Goal: Obtain resource: Download file/media

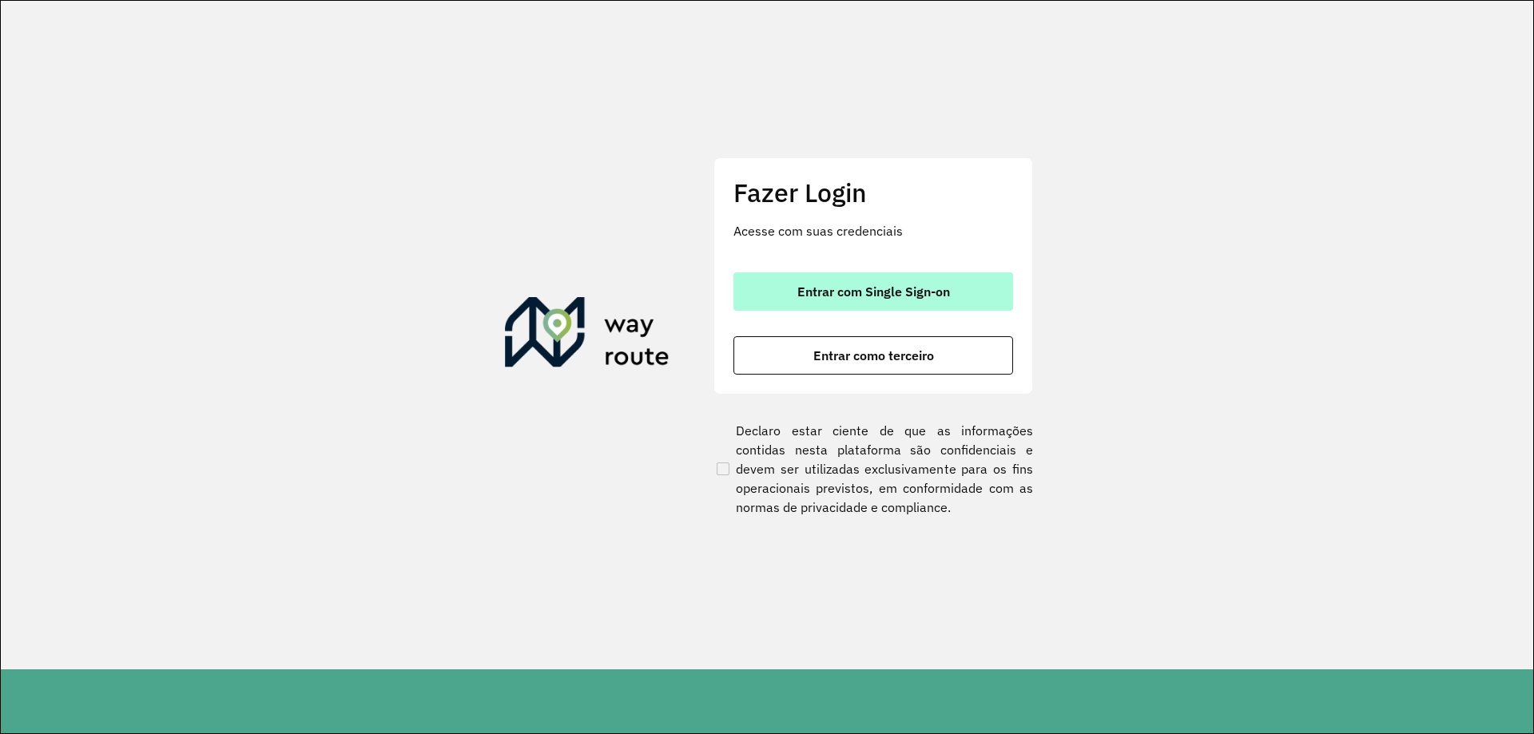
click at [850, 272] on button "Entrar com Single Sign-on" at bounding box center [873, 291] width 280 height 38
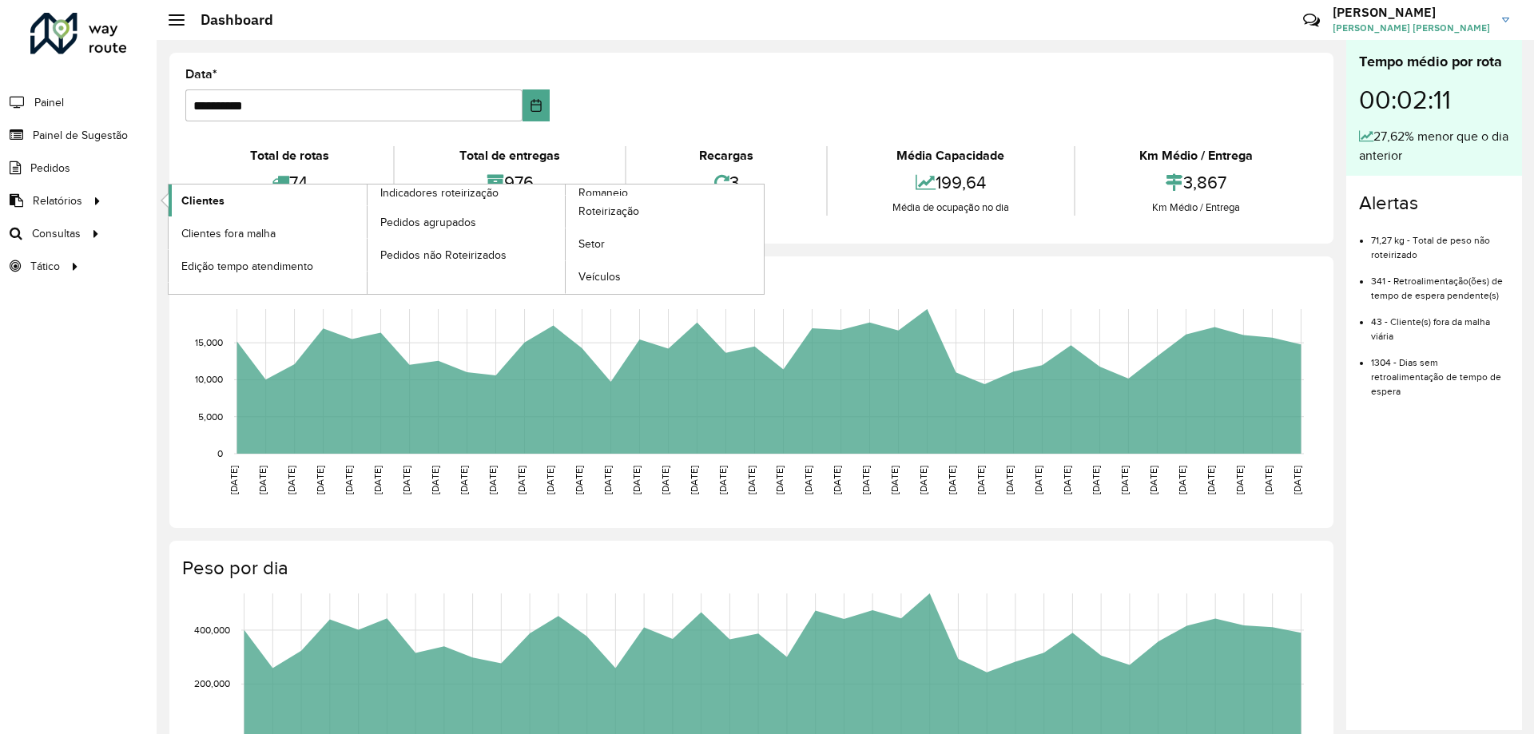
click at [226, 206] on link "Clientes" at bounding box center [268, 201] width 198 height 32
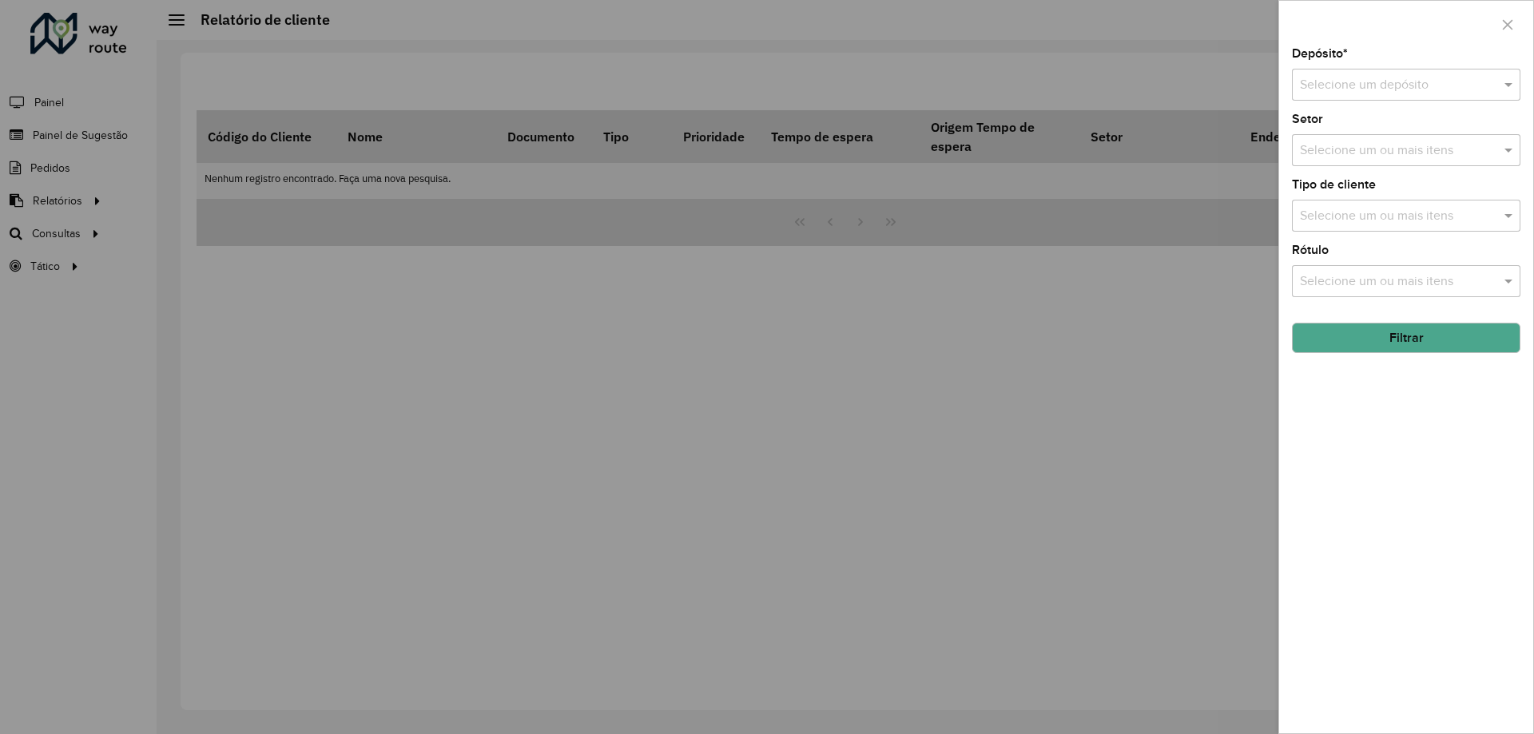
click at [1342, 85] on input "text" at bounding box center [1390, 85] width 181 height 19
click at [1345, 125] on span "CDD Contagem" at bounding box center [1343, 131] width 88 height 14
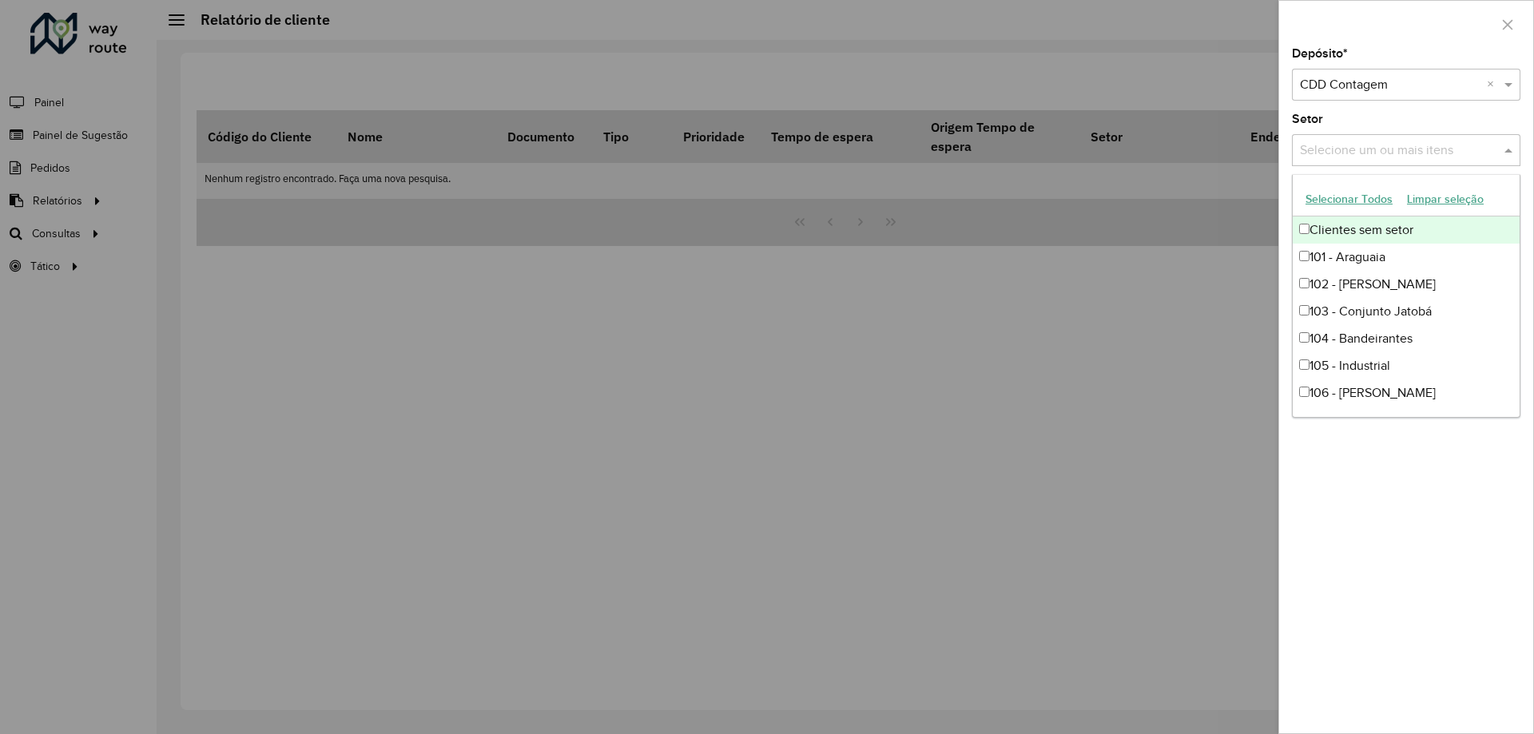
click at [1345, 149] on input "text" at bounding box center [1398, 150] width 205 height 19
click at [1361, 126] on div "Setor Selecione um ou mais itens" at bounding box center [1406, 139] width 229 height 53
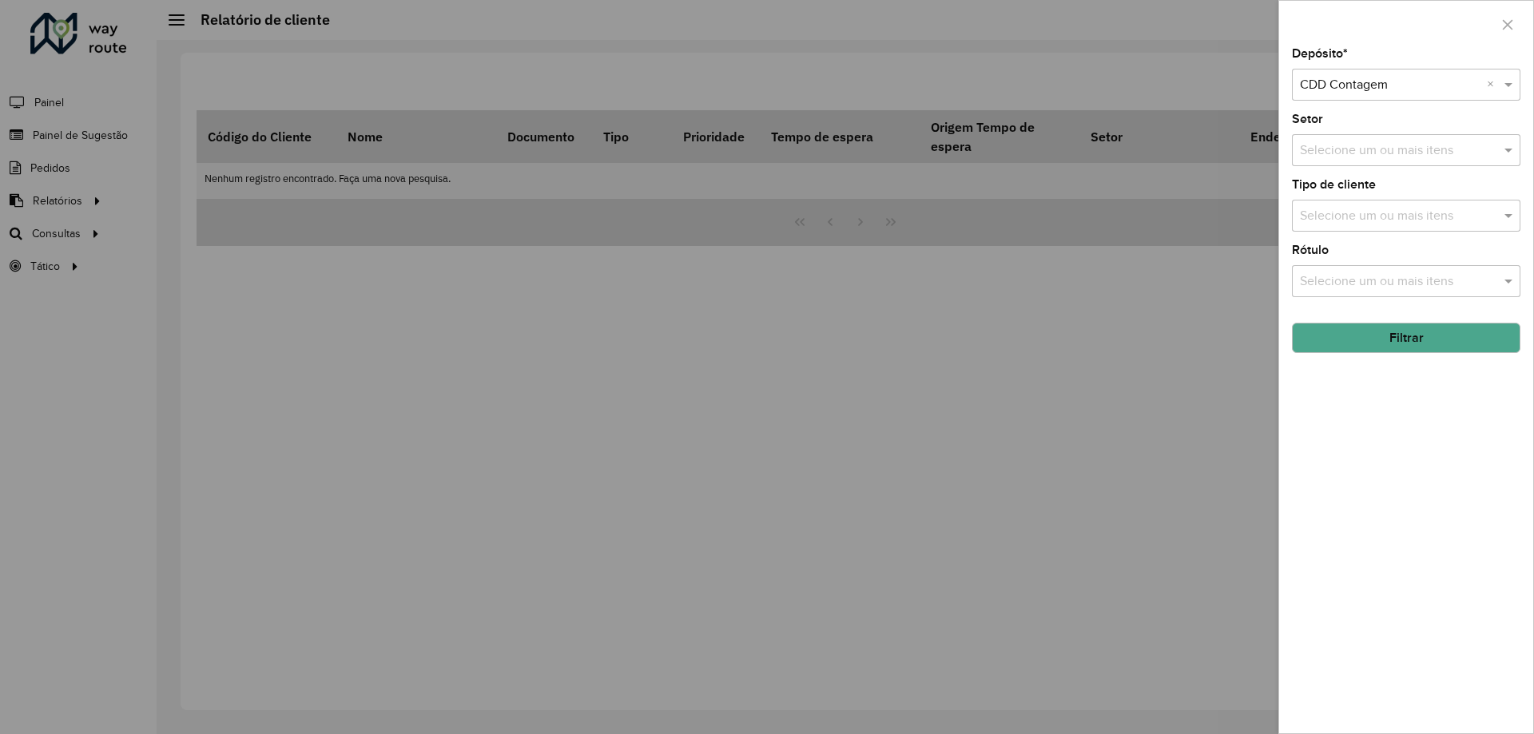
click at [1375, 335] on button "Filtrar" at bounding box center [1406, 338] width 229 height 30
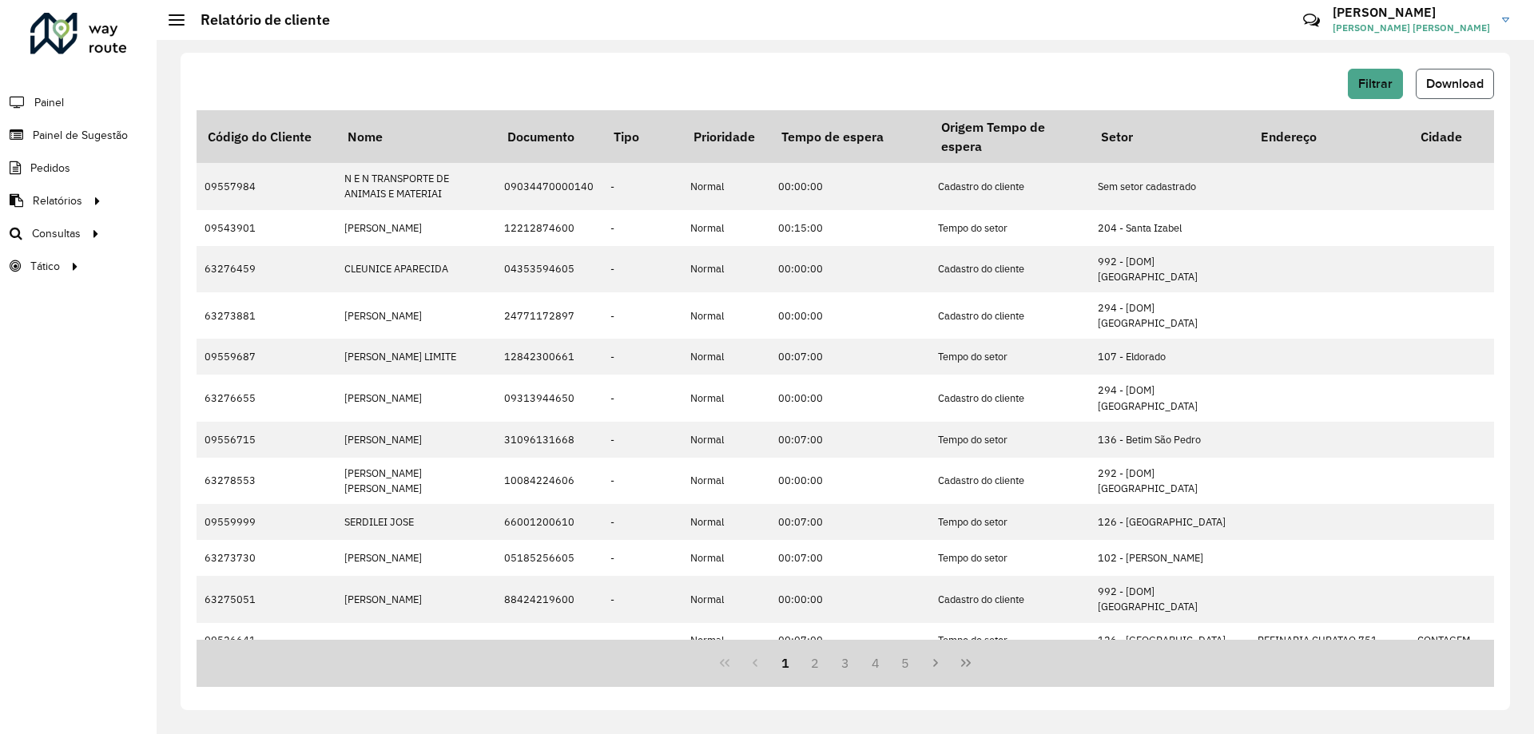
click at [1463, 91] on button "Download" at bounding box center [1455, 84] width 78 height 30
